Goal: Task Accomplishment & Management: Manage account settings

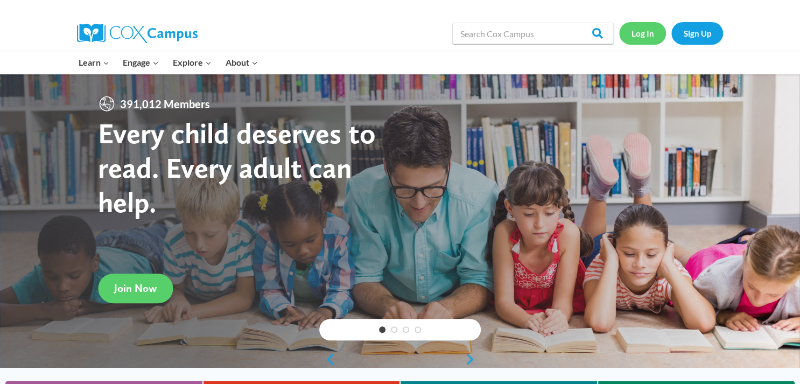
click at [640, 38] on link "Log In" at bounding box center [642, 33] width 47 height 22
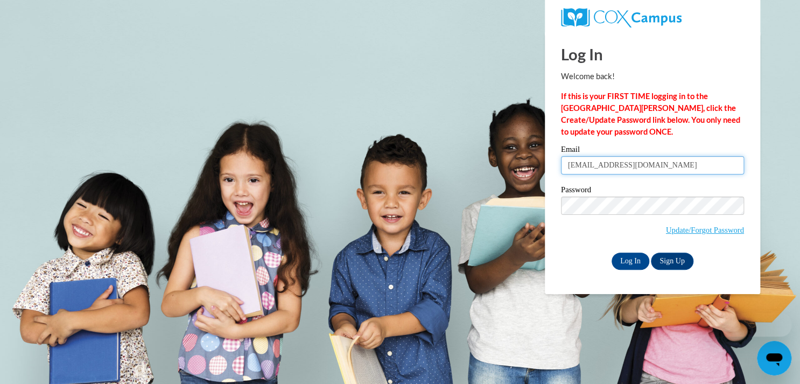
click at [690, 169] on input "[EMAIL_ADDRESS][DOMAIN_NAME]" at bounding box center [652, 165] width 183 height 18
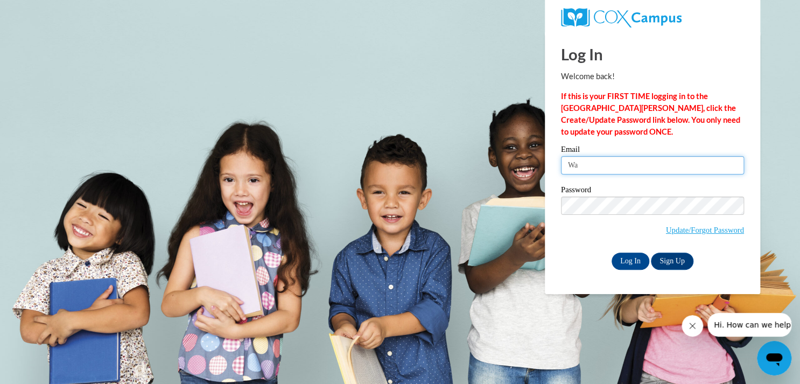
type input "W"
type input "Kimmie21"
click at [639, 257] on input "Log In" at bounding box center [630, 260] width 38 height 17
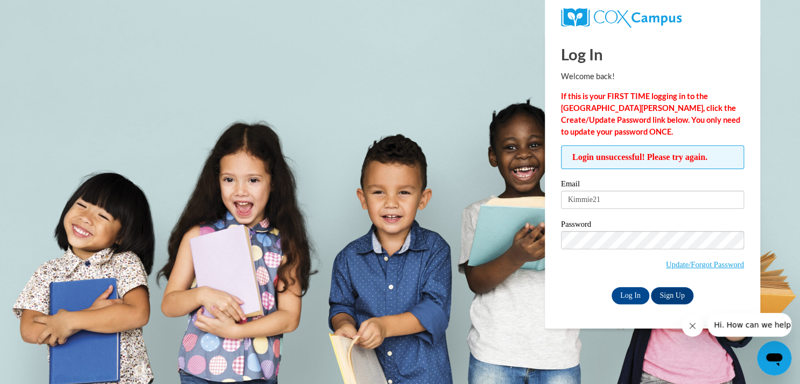
click at [691, 327] on icon "Close message from company" at bounding box center [692, 325] width 9 height 9
